Goal: Feedback & Contribution: Leave review/rating

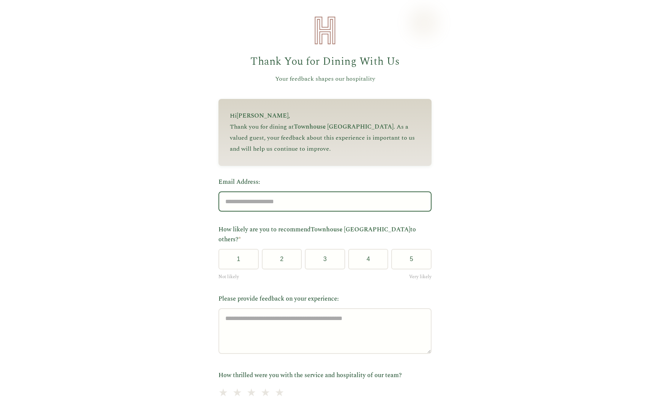
click at [318, 206] on input "Email Address:" at bounding box center [325, 202] width 213 height 20
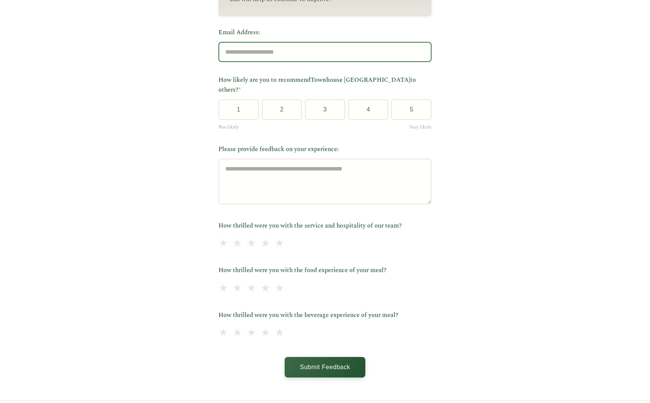
scroll to position [169, 0]
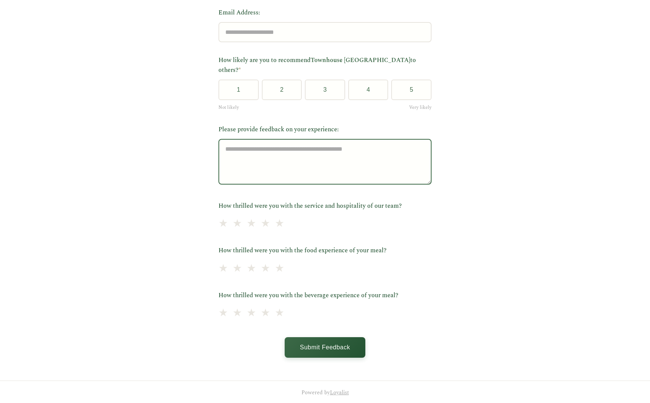
click at [369, 146] on textarea "Please provide feedback on your experience:" at bounding box center [325, 162] width 213 height 46
click at [460, 236] on div "Guest Feedback - Heirloom Hospitality Thank You for Dining With Us Your feedbac…" at bounding box center [325, 118] width 650 height 574
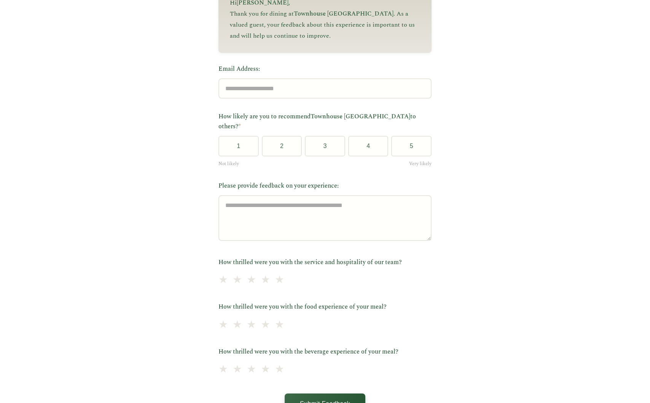
scroll to position [93, 0]
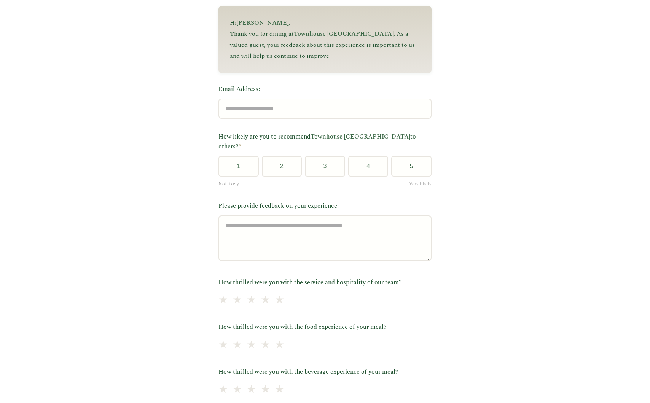
click at [337, 93] on label "Email Address:" at bounding box center [325, 90] width 213 height 10
click at [337, 99] on input "Email Address:" at bounding box center [325, 109] width 213 height 20
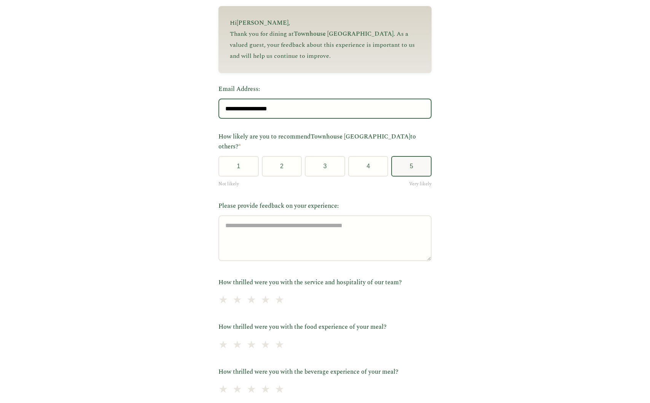
type input "**********"
click at [417, 156] on button "5" at bounding box center [411, 166] width 40 height 21
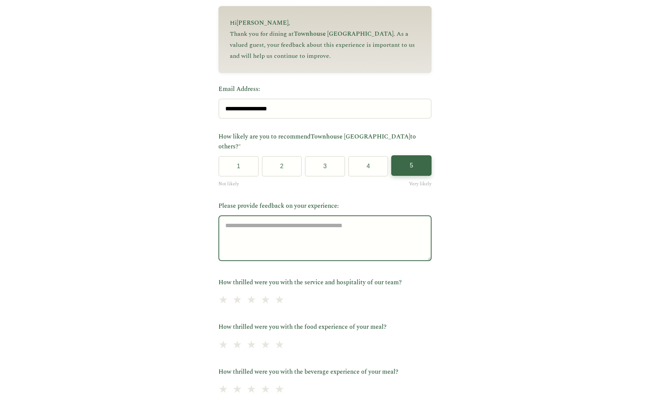
click at [352, 239] on textarea "Please provide feedback on your experience:" at bounding box center [325, 239] width 213 height 46
type textarea "**********"
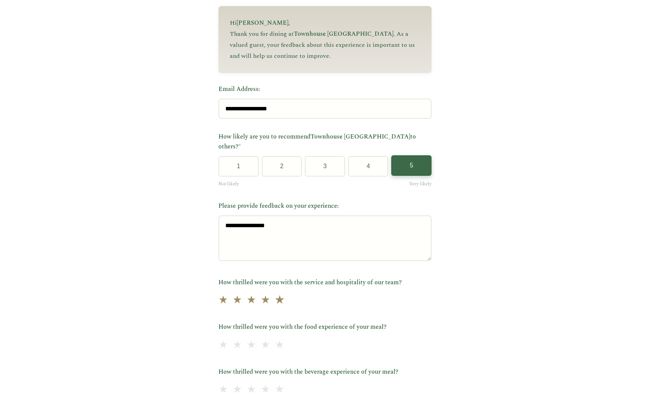
click at [284, 292] on span "★" at bounding box center [280, 300] width 11 height 19
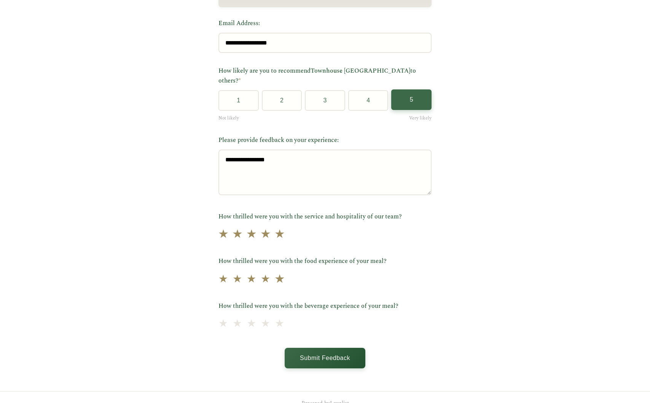
click at [285, 276] on span "★" at bounding box center [280, 279] width 11 height 19
click at [285, 315] on span "★" at bounding box center [280, 324] width 11 height 19
click at [338, 347] on button "Submit Feedback" at bounding box center [325, 357] width 81 height 21
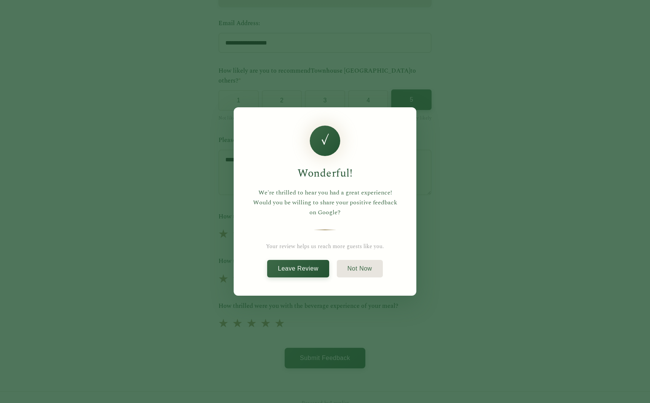
click at [496, 251] on div "Wonderful! We're thrilled to hear you had a great experience! Would you be will…" at bounding box center [325, 201] width 650 height 403
